Goal: Information Seeking & Learning: Learn about a topic

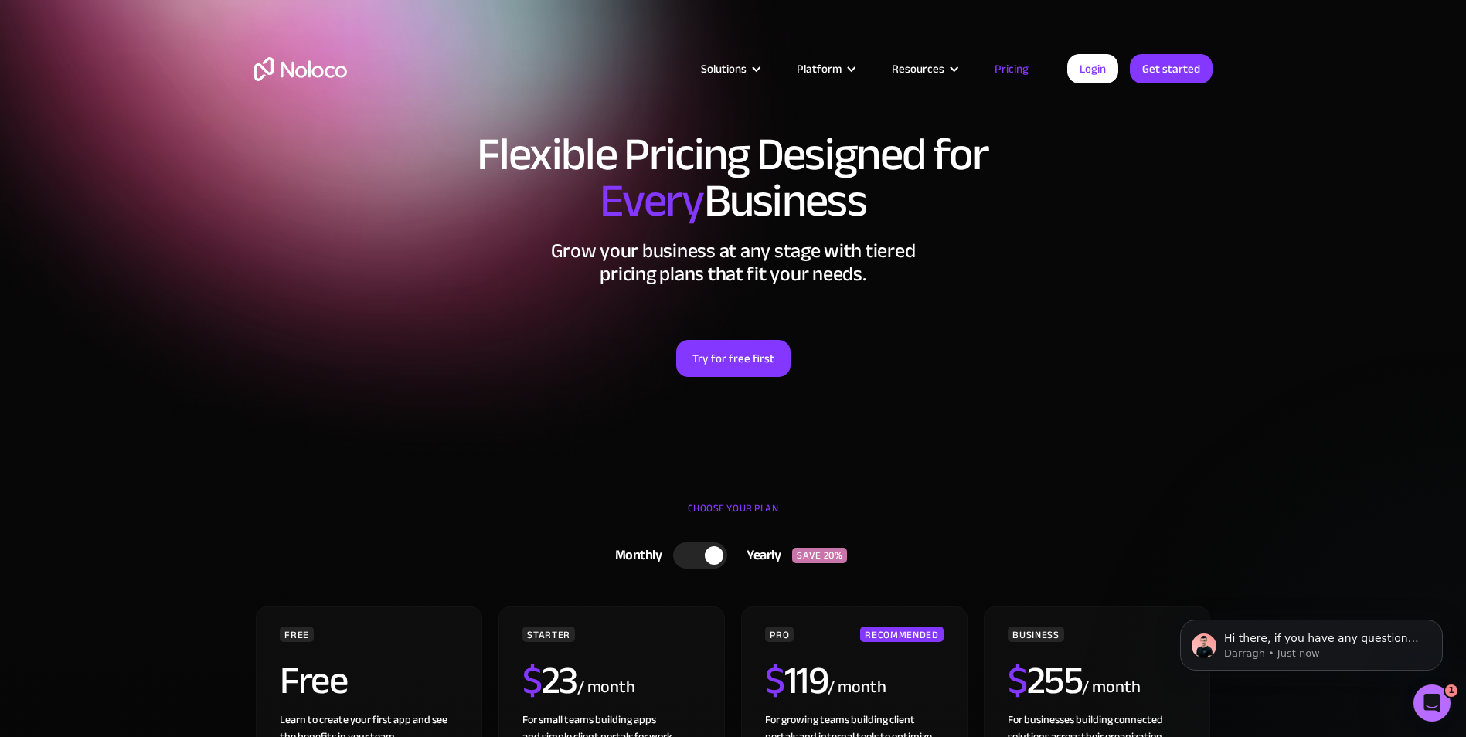
click at [290, 70] on img "home" at bounding box center [300, 69] width 93 height 24
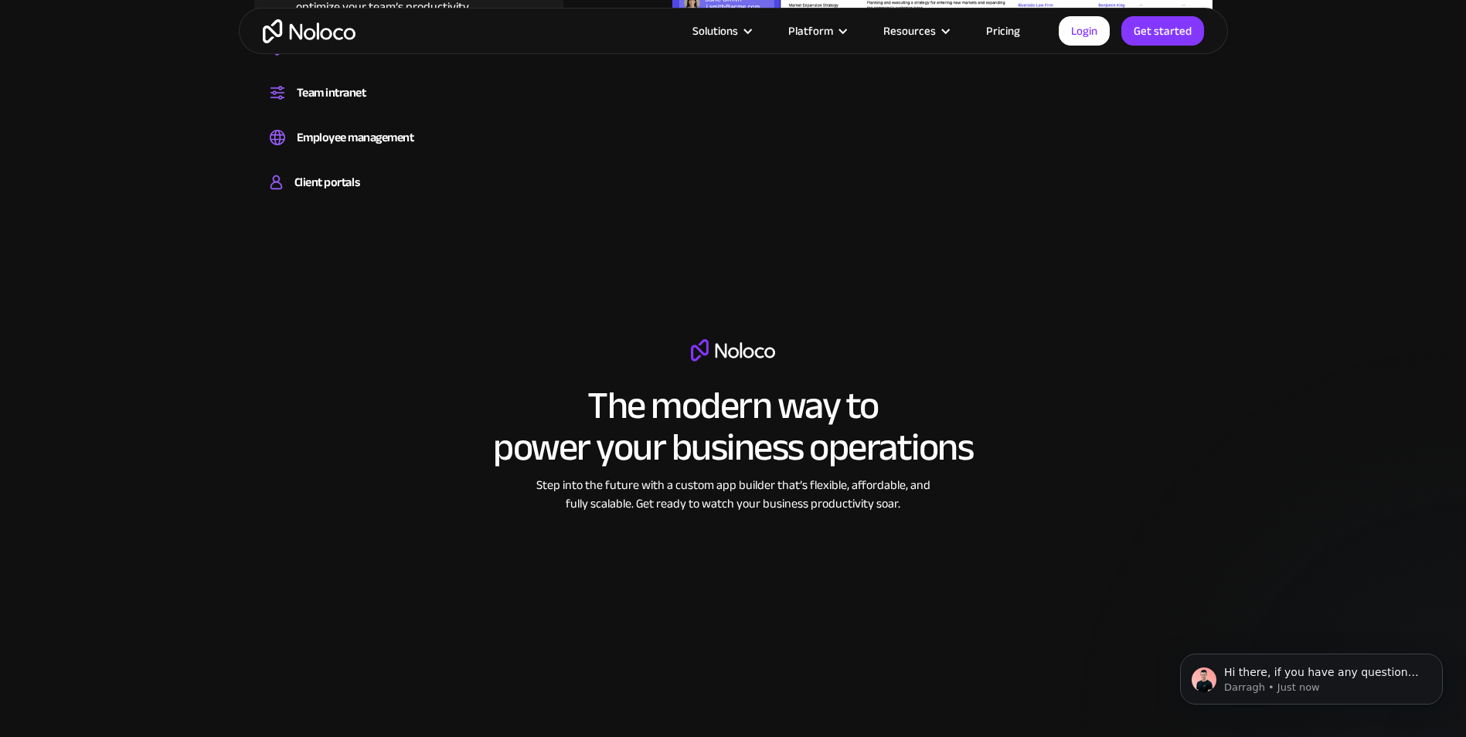
scroll to position [1855, 0]
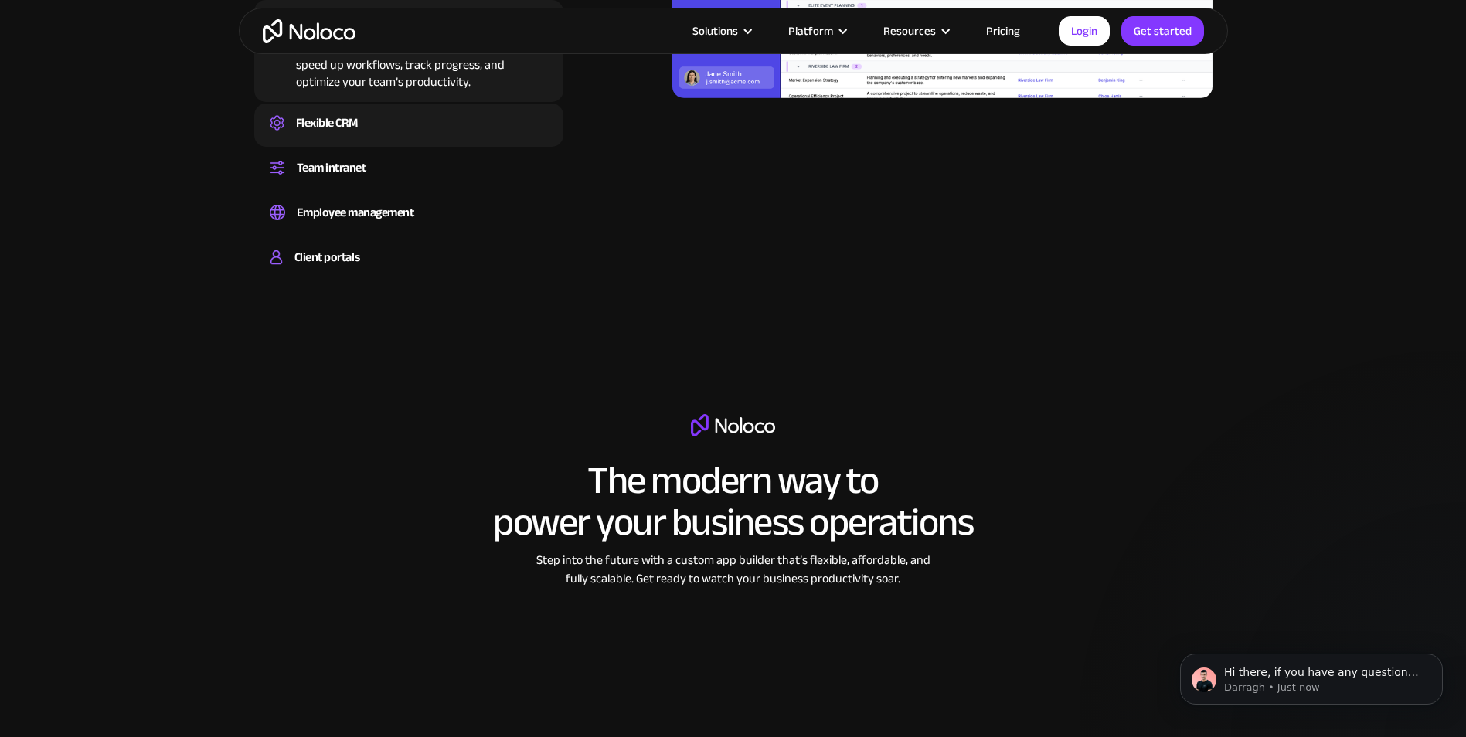
click at [318, 118] on div "Flexible CRM" at bounding box center [327, 122] width 62 height 23
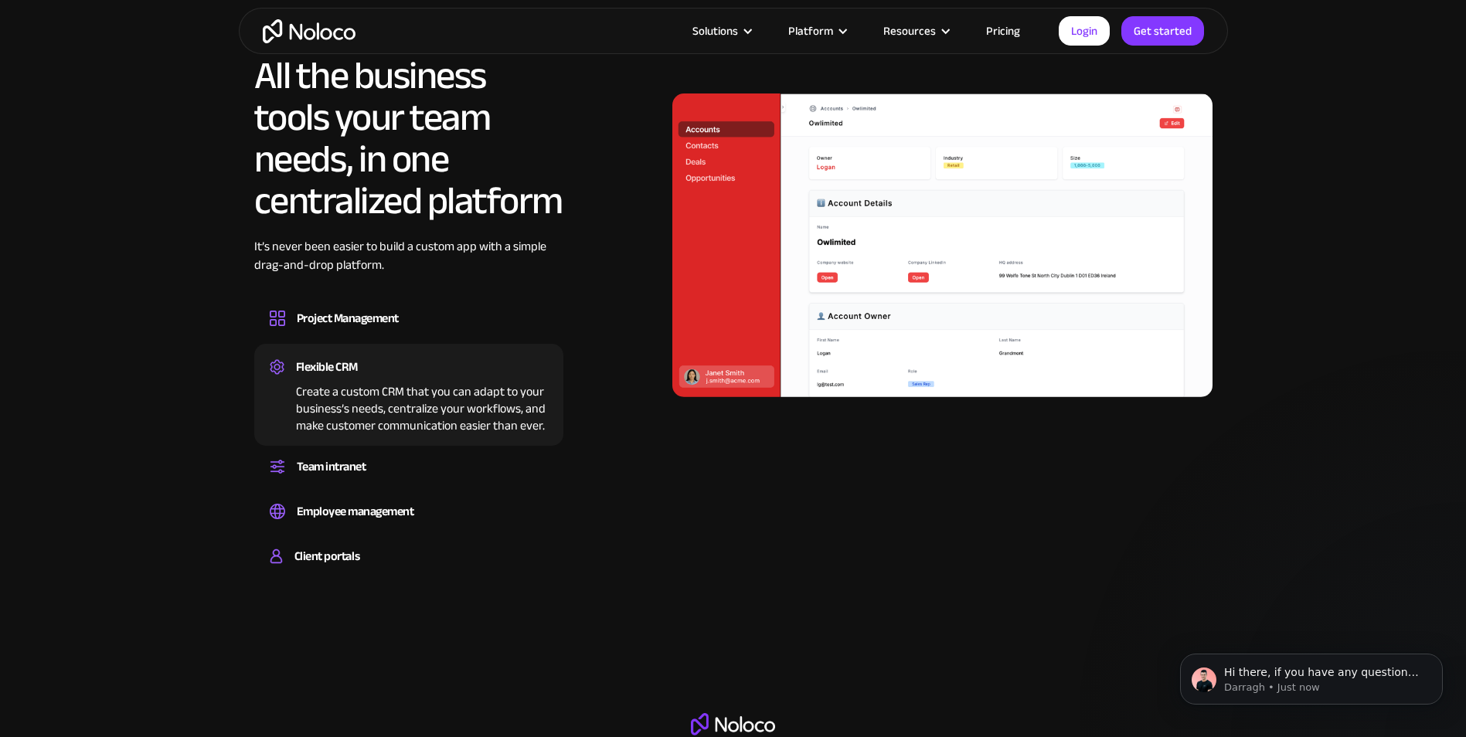
scroll to position [1546, 0]
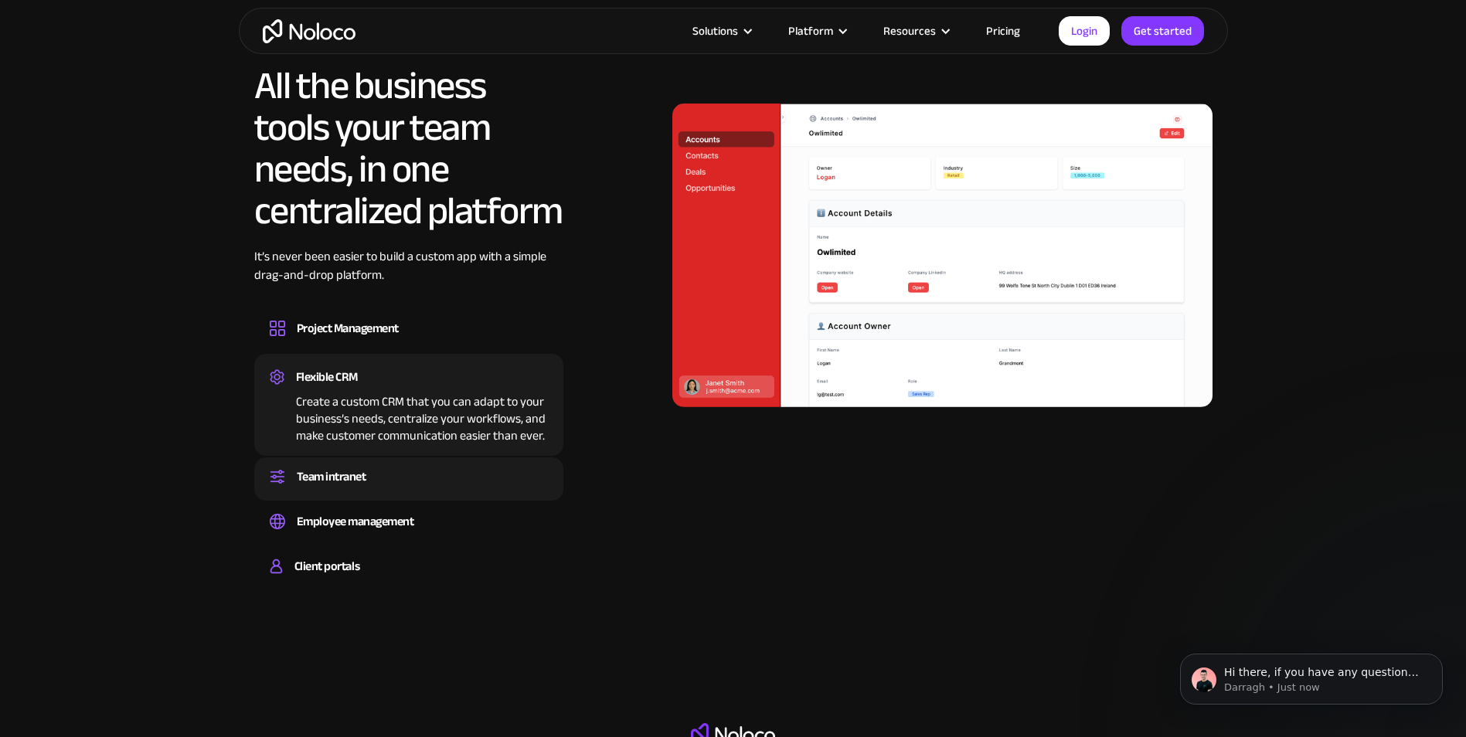
click at [378, 482] on div "Team intranet" at bounding box center [409, 476] width 278 height 23
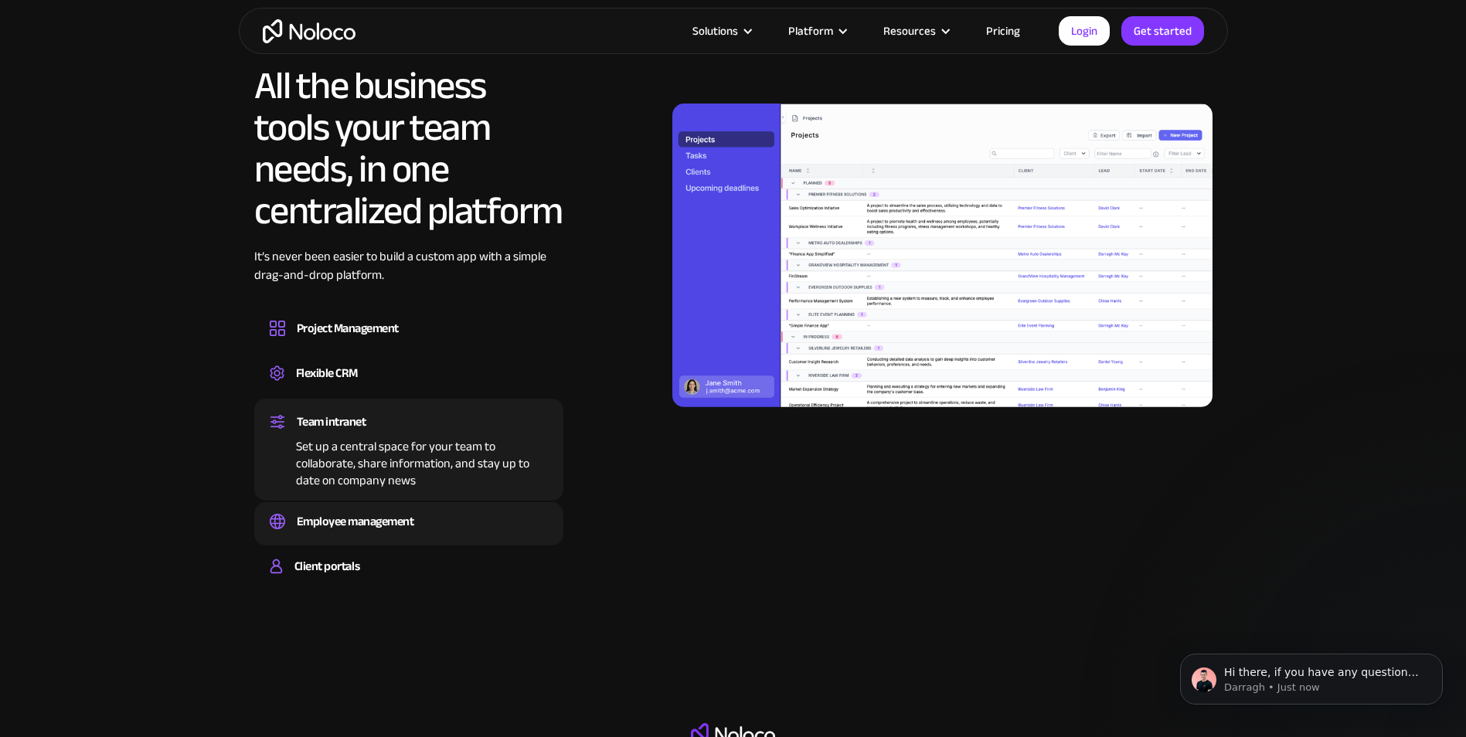
click at [384, 527] on div "Employee management" at bounding box center [356, 521] width 118 height 23
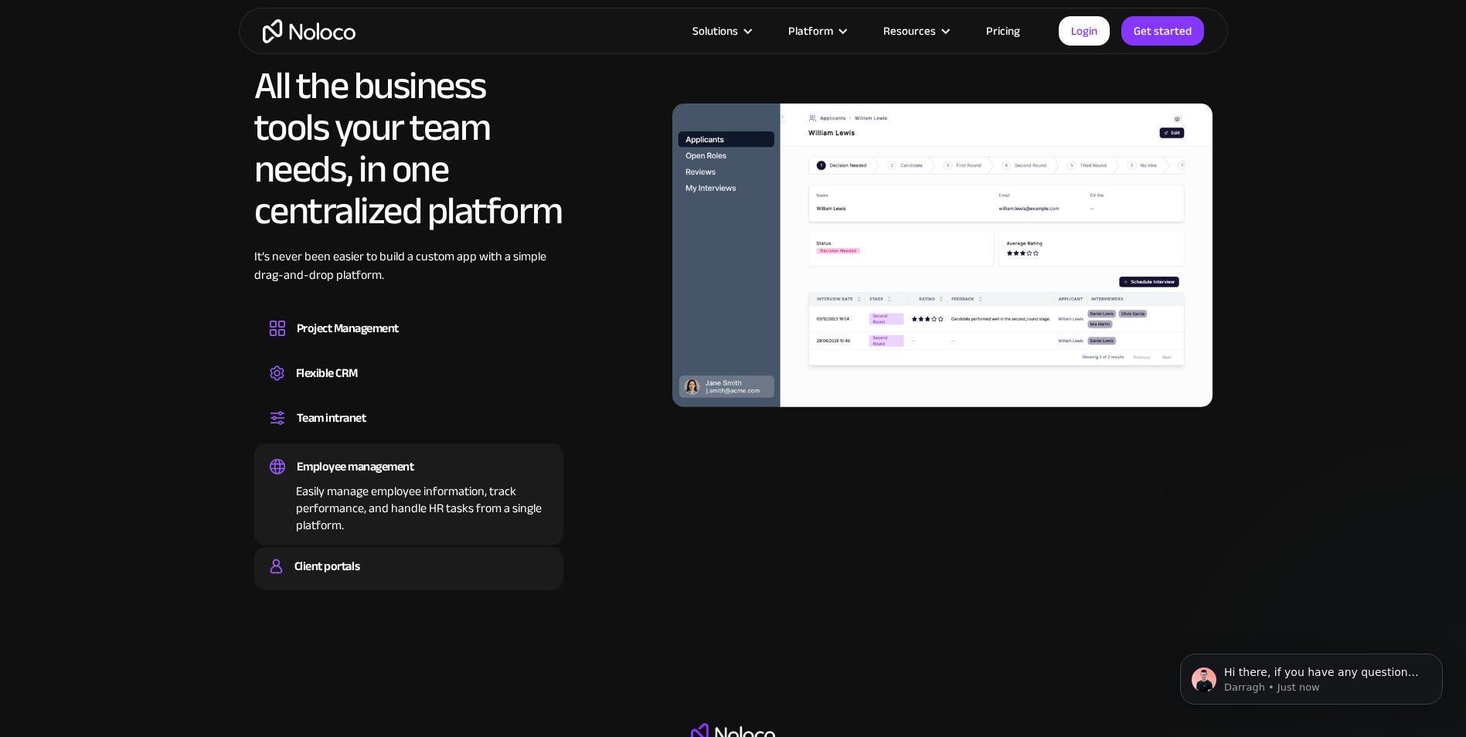
click at [371, 551] on div "Client portals Build a secure, fully-branded, and personalized client portal th…" at bounding box center [408, 568] width 309 height 43
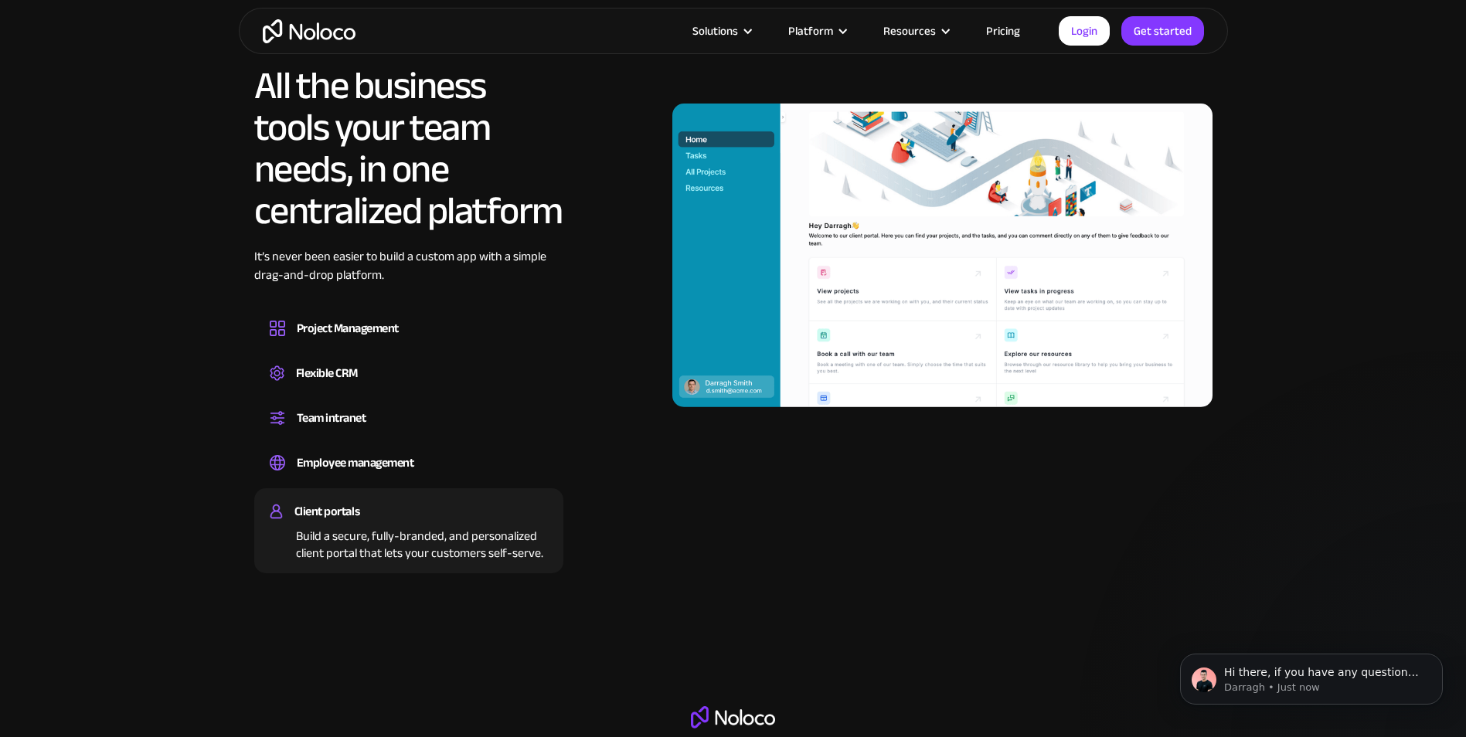
click at [1017, 32] on link "Pricing" at bounding box center [1003, 31] width 73 height 20
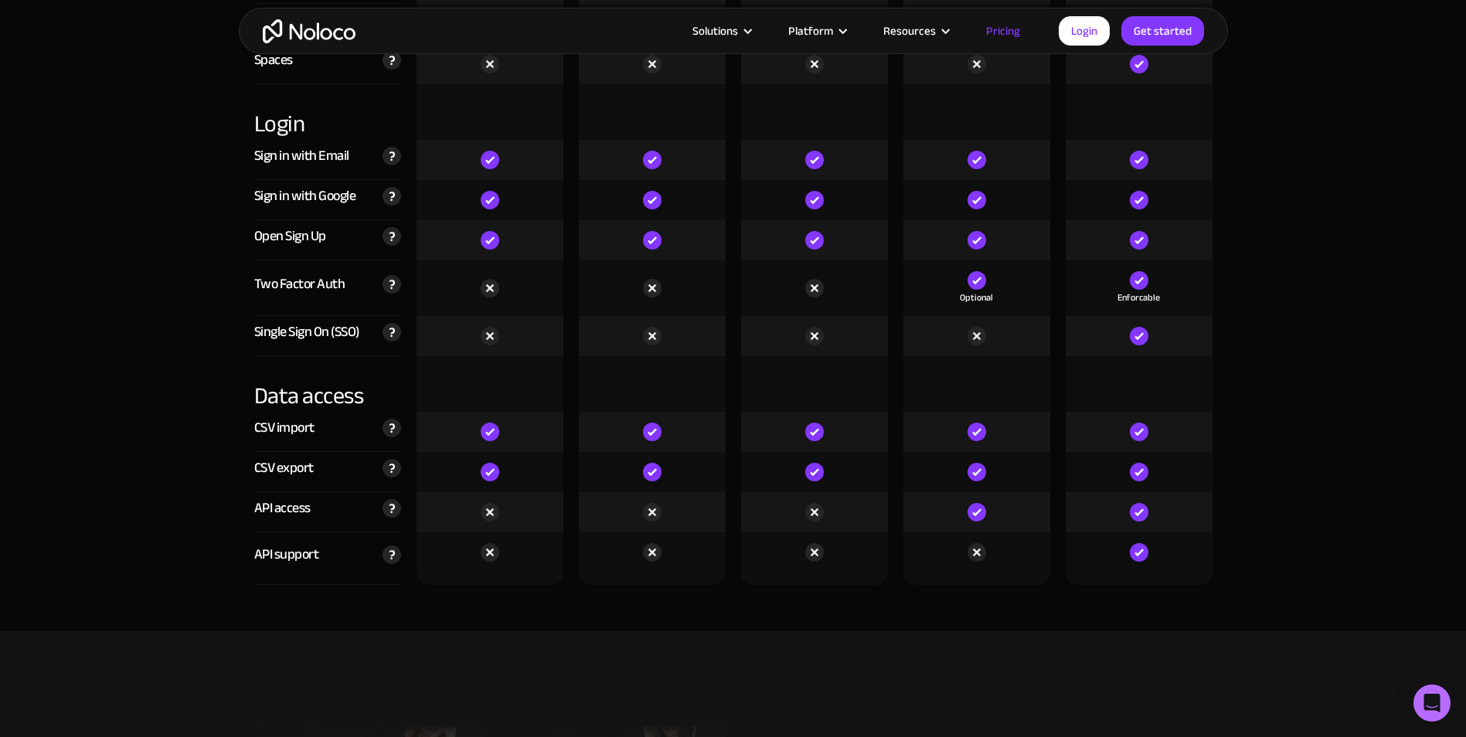
scroll to position [5334, 0]
